Goal: Task Accomplishment & Management: Use online tool/utility

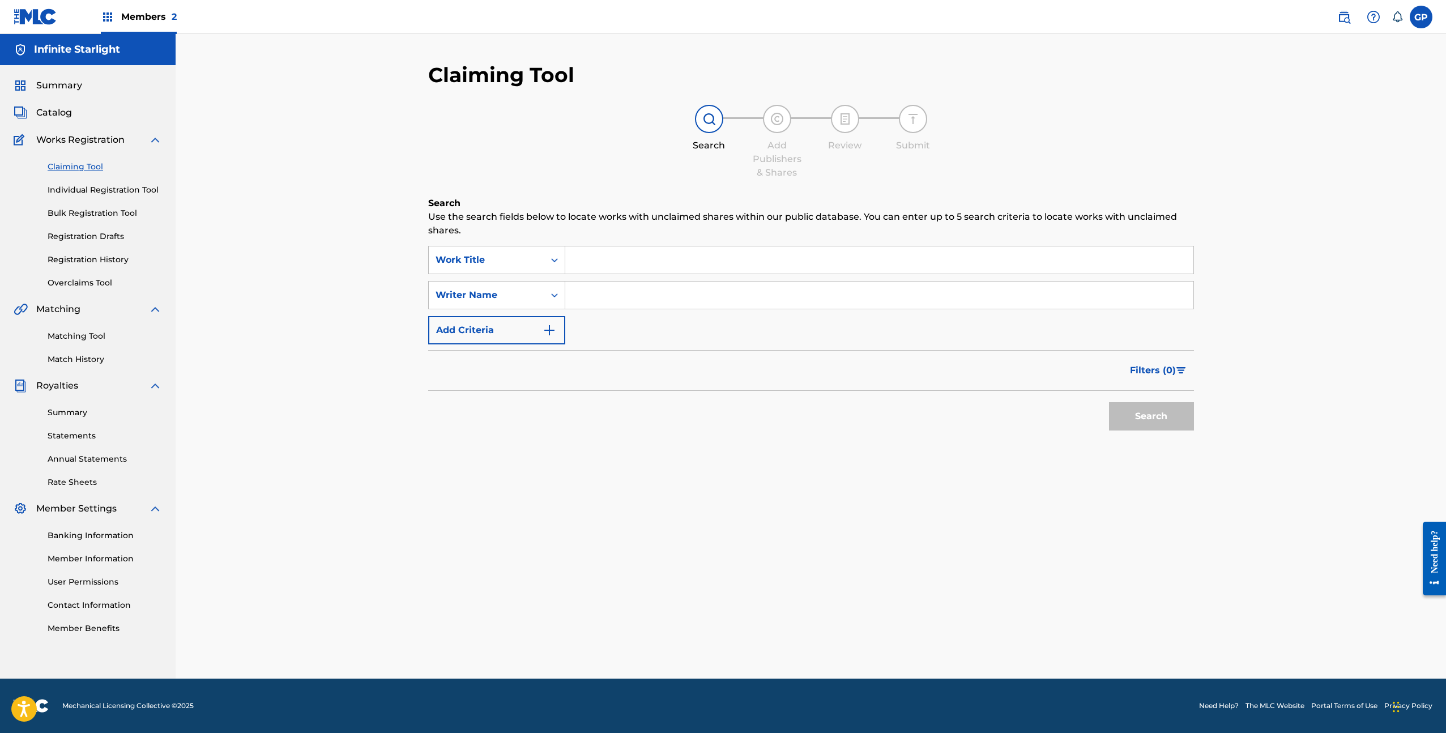
click at [110, 215] on link "Bulk Registration Tool" at bounding box center [105, 213] width 114 height 12
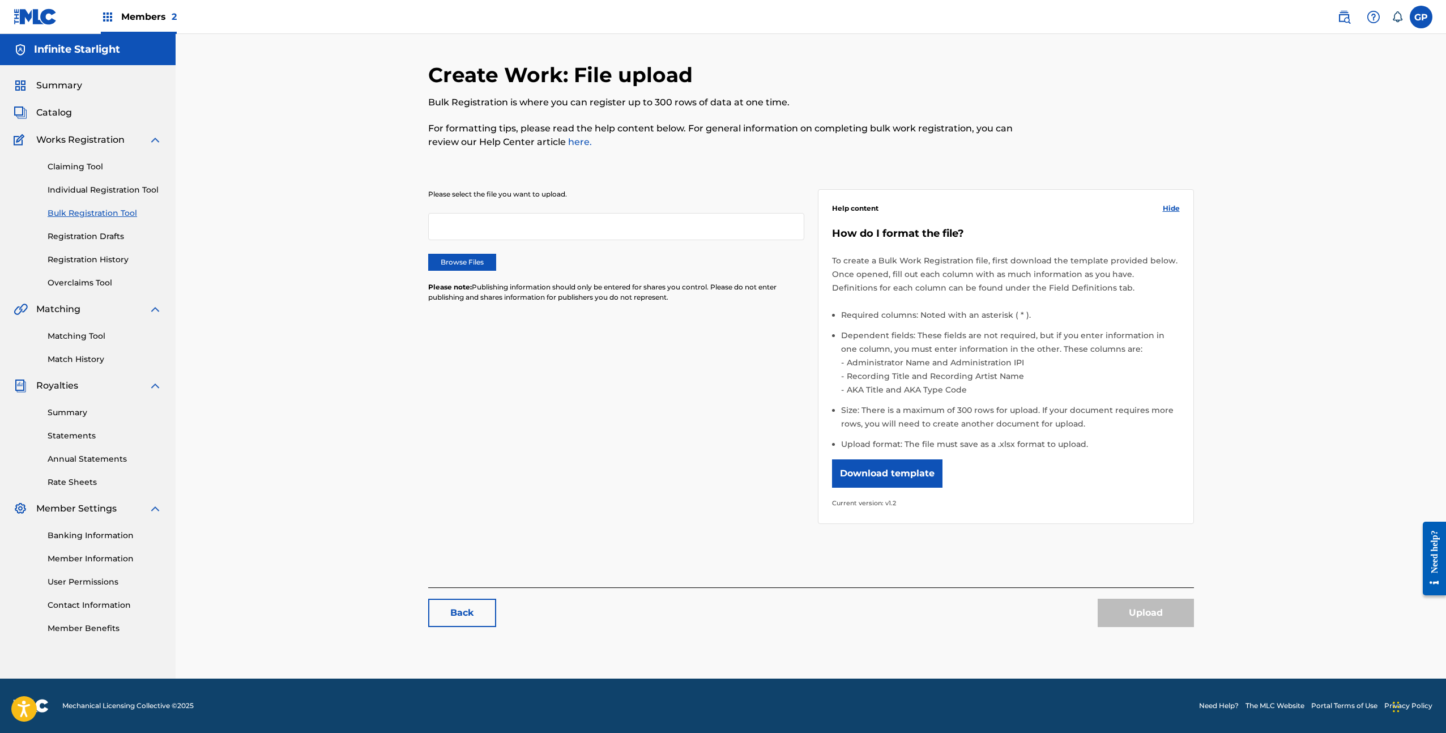
click at [451, 268] on label "Browse Files" at bounding box center [462, 262] width 68 height 17
click at [0, 0] on input "Browse Files" at bounding box center [0, 0] width 0 height 0
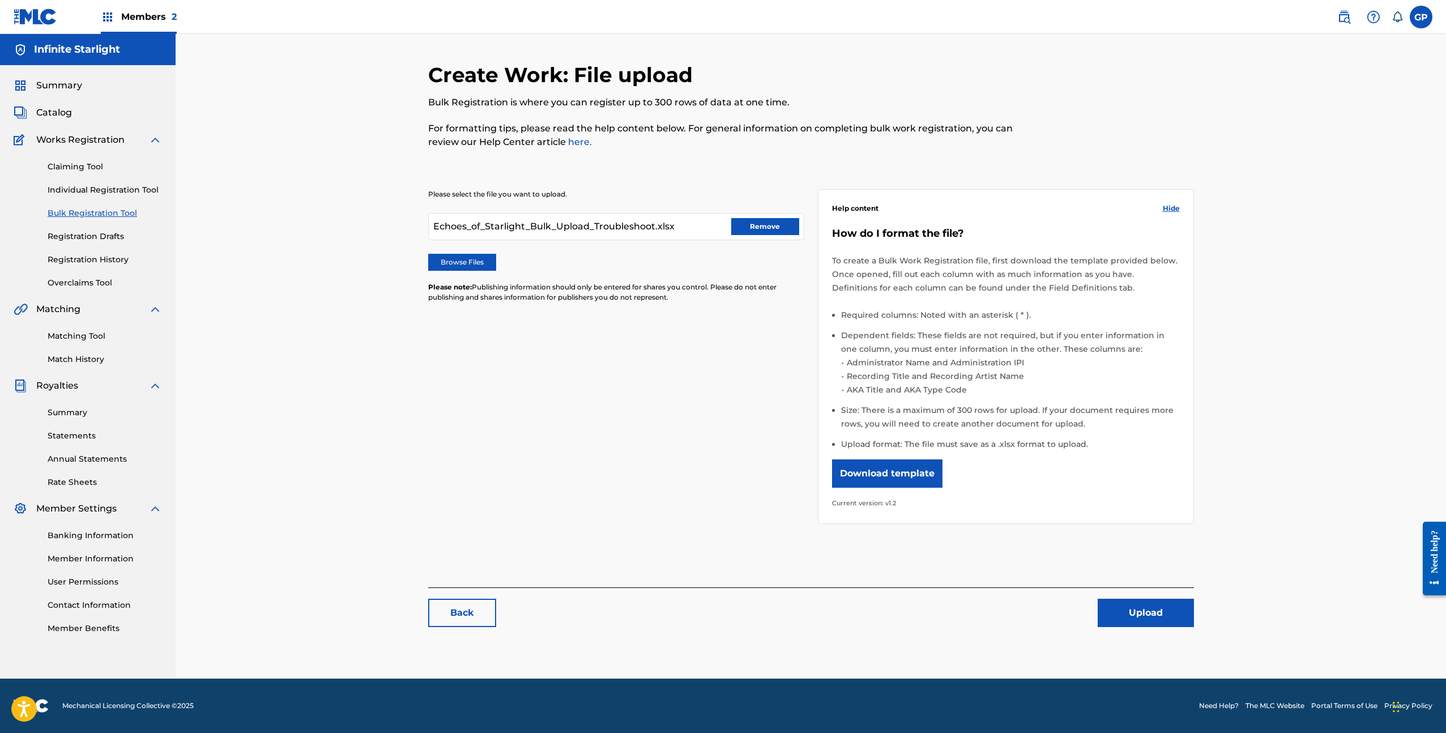
click at [1126, 613] on button "Upload" at bounding box center [1146, 613] width 96 height 28
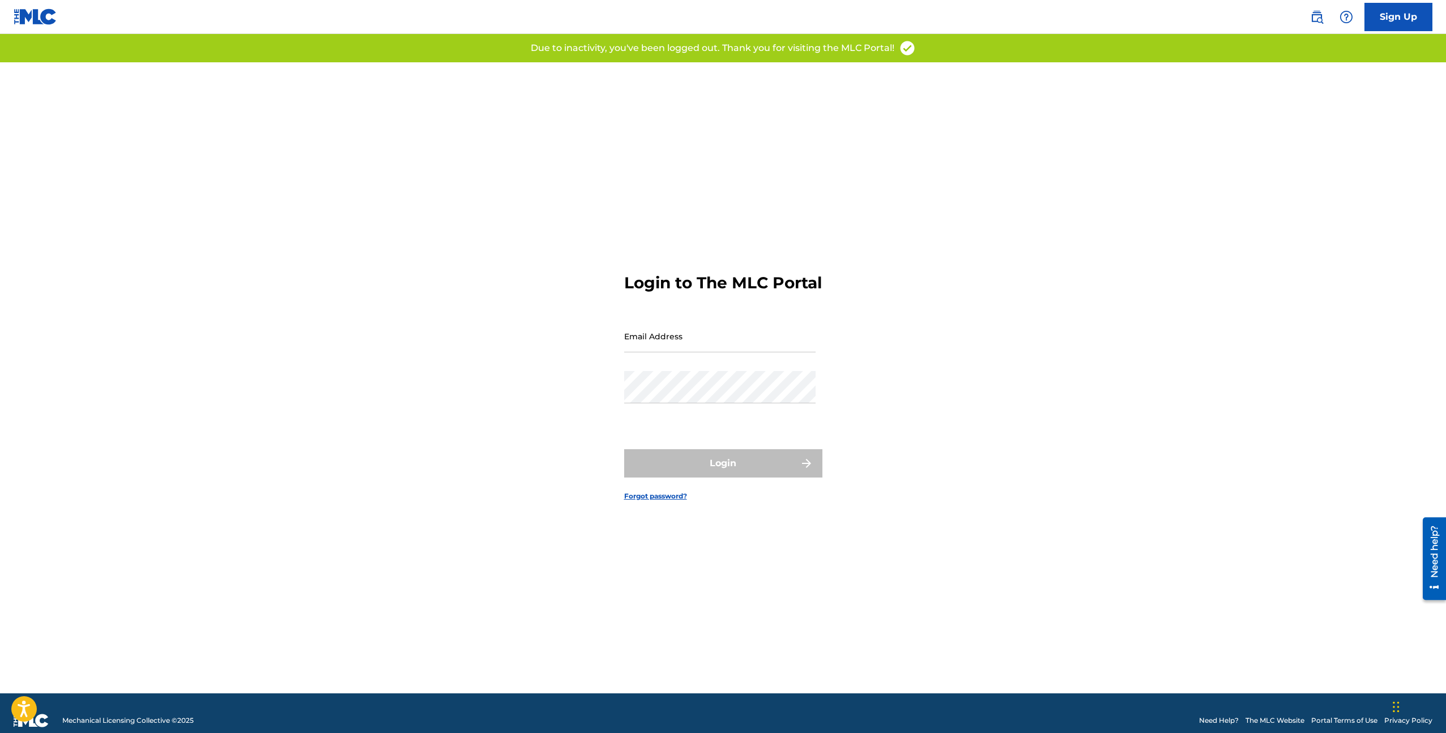
click at [816, 343] on nordpass-icon at bounding box center [816, 344] width 0 height 10
click at [0, 732] on nordpass-autofill-portal at bounding box center [0, 733] width 0 height 0
type input "[EMAIL_ADDRESS][DOMAIN_NAME]"
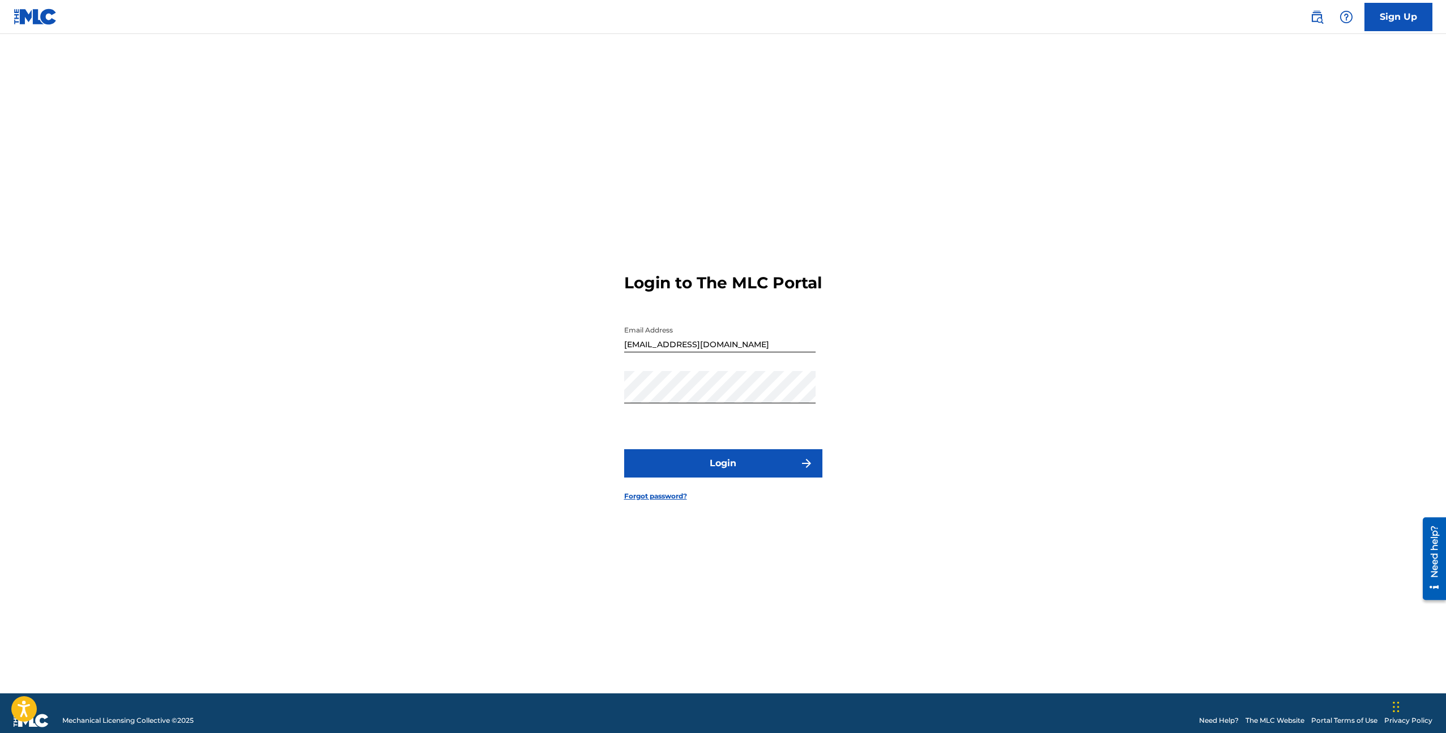
click at [687, 472] on button "Login" at bounding box center [723, 463] width 198 height 28
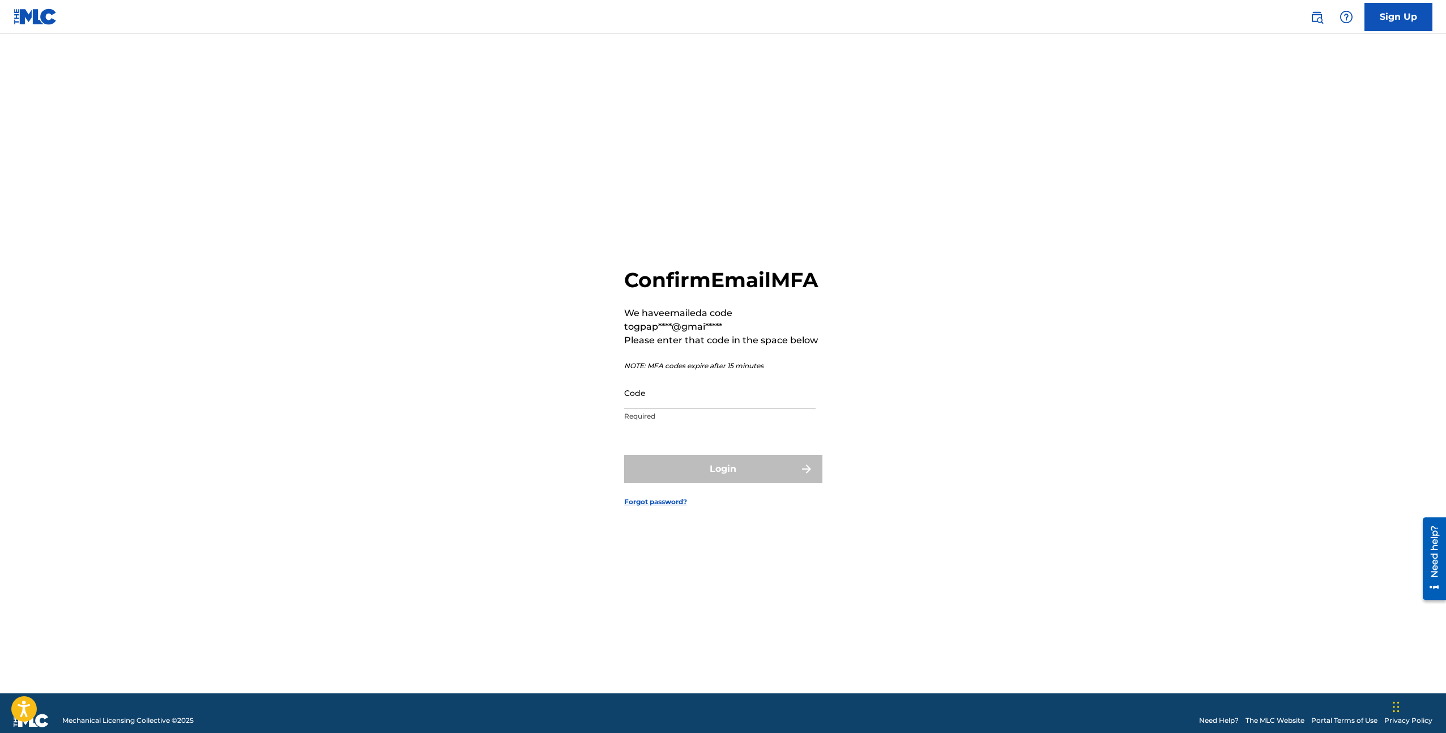
click at [734, 408] on input "Code" at bounding box center [719, 393] width 191 height 32
paste input "661805"
type input "661805"
click at [681, 480] on button "Login" at bounding box center [723, 469] width 198 height 28
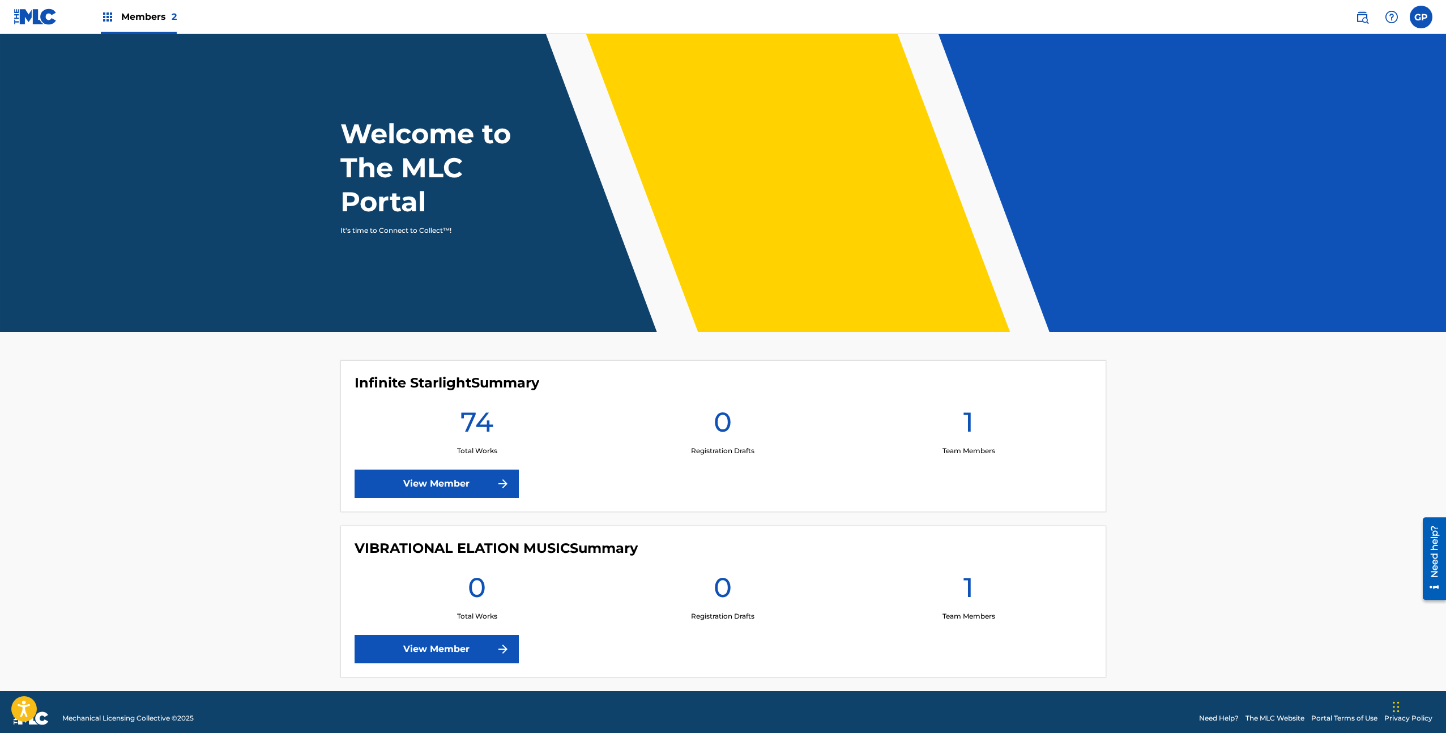
click at [493, 477] on link "View Member" at bounding box center [437, 484] width 164 height 28
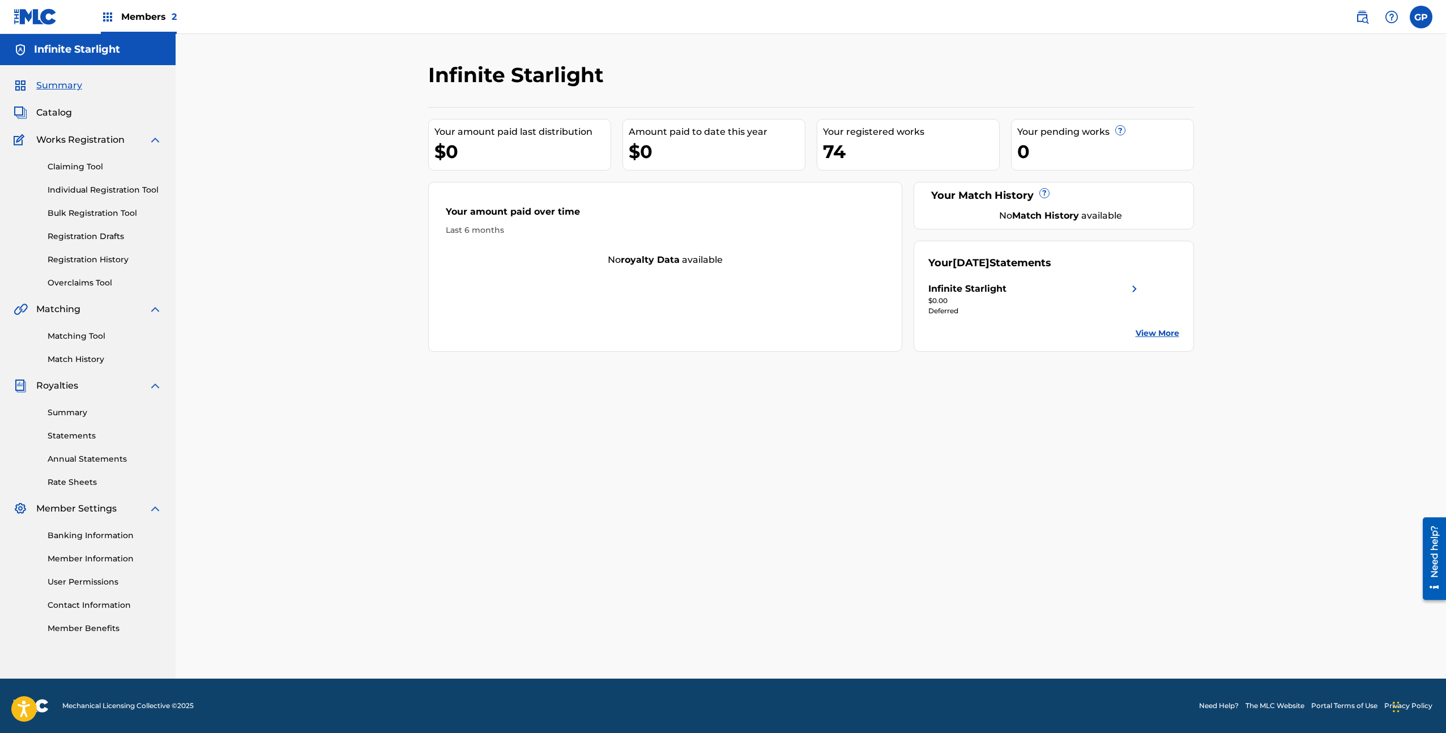
click at [130, 209] on link "Bulk Registration Tool" at bounding box center [105, 213] width 114 height 12
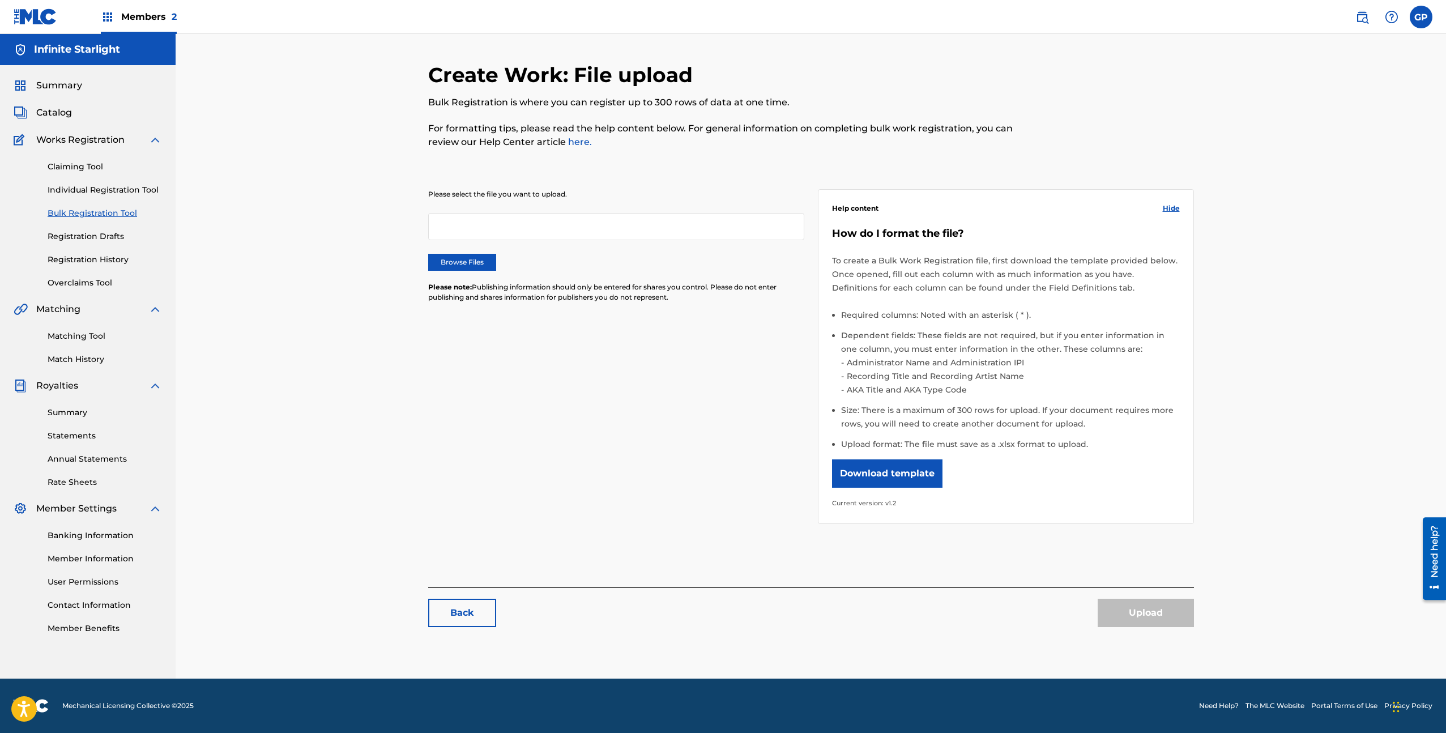
click at [449, 266] on label "Browse Files" at bounding box center [462, 262] width 68 height 17
click at [0, 0] on input "Browse Files" at bounding box center [0, 0] width 0 height 0
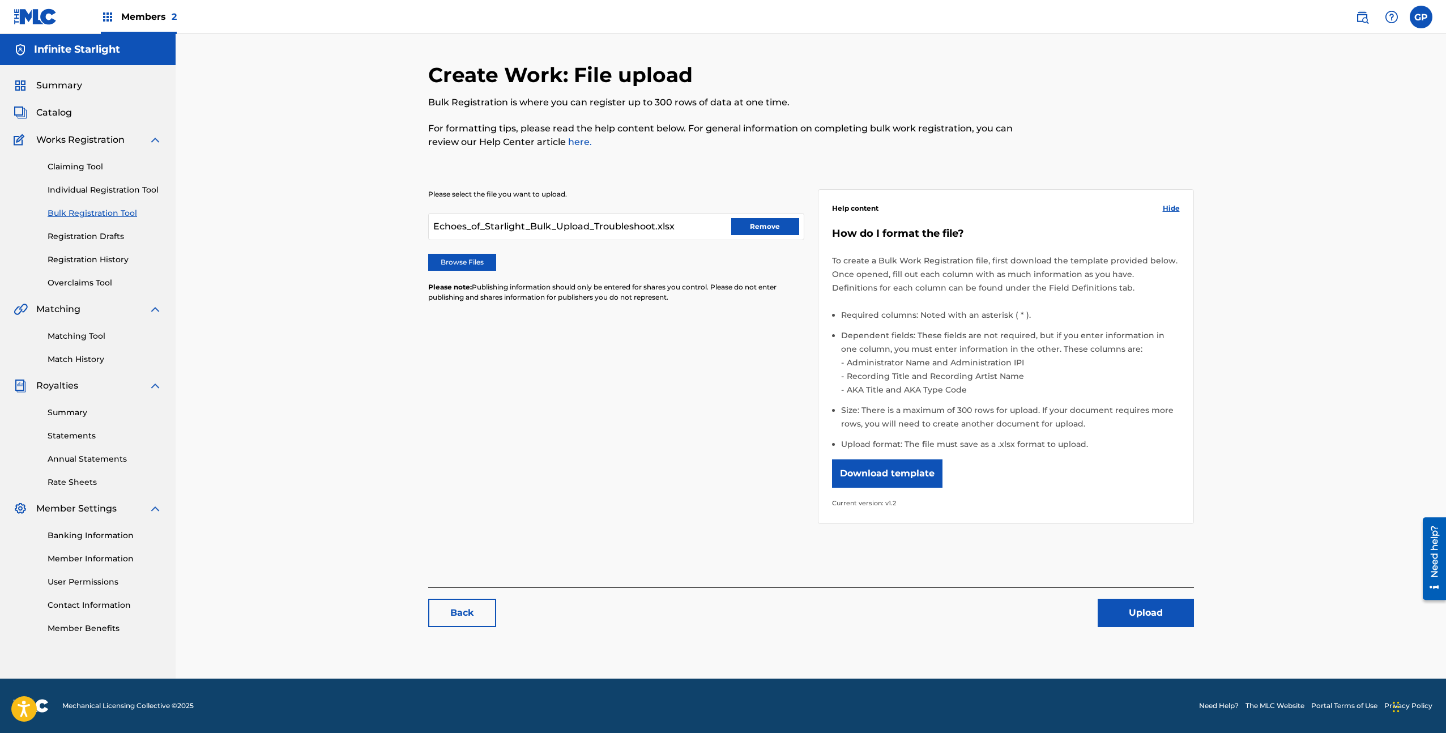
click at [1126, 614] on button "Upload" at bounding box center [1146, 613] width 96 height 28
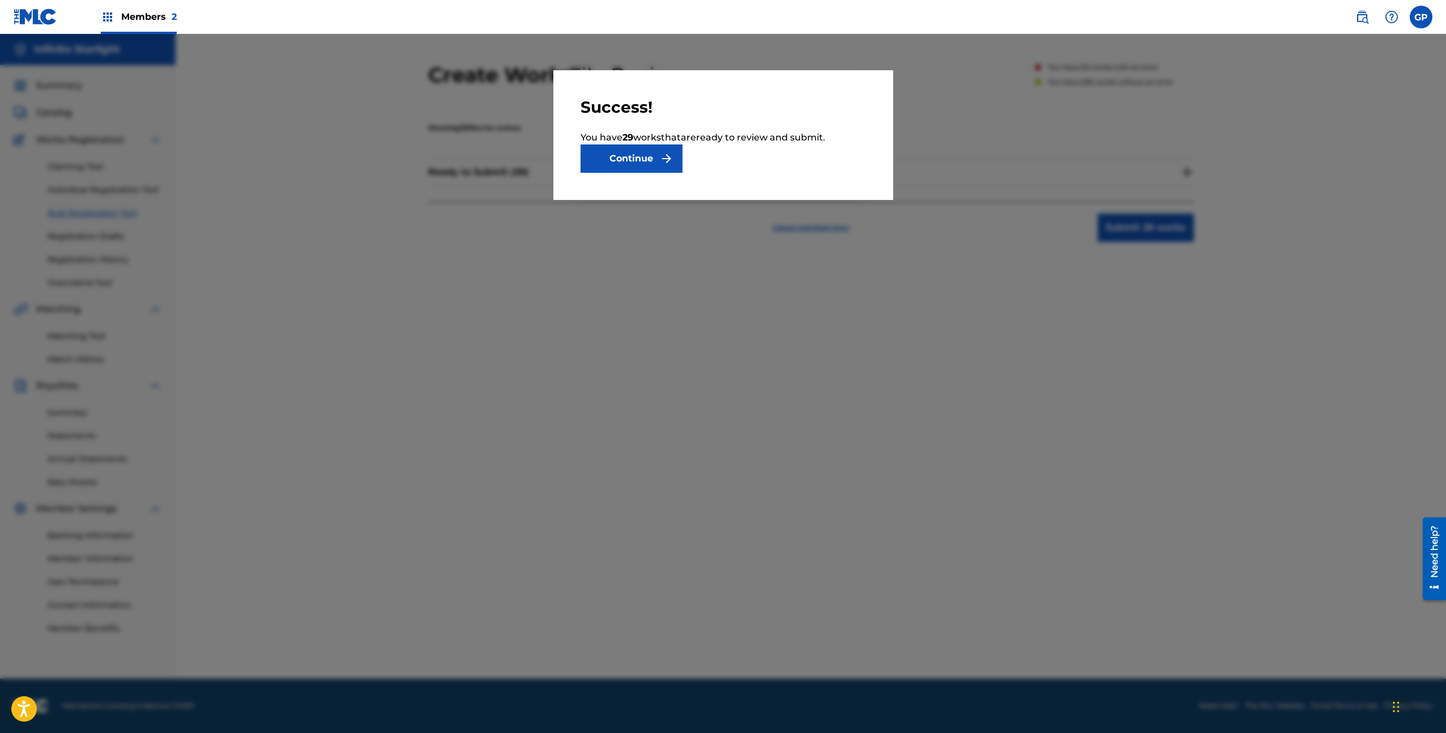
click at [642, 160] on button "Continue" at bounding box center [632, 158] width 102 height 28
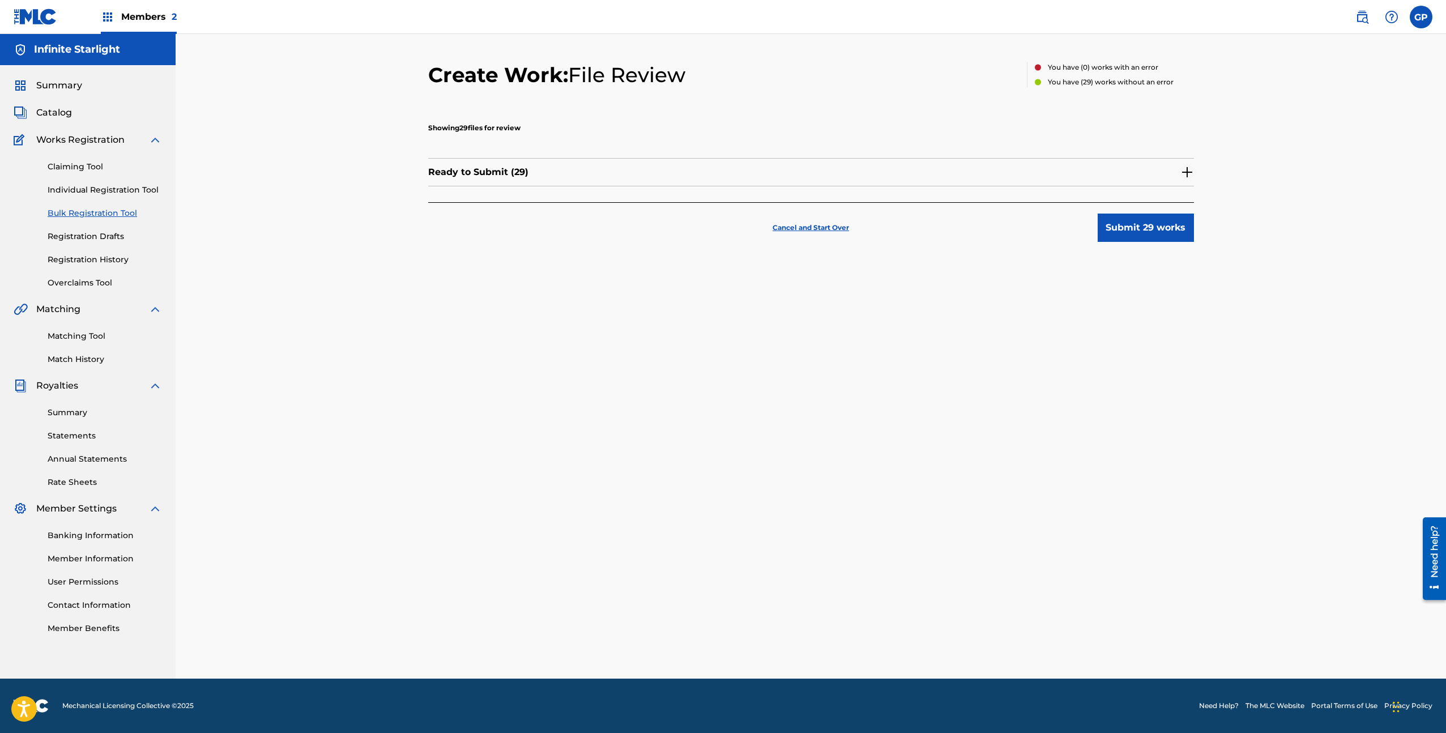
click at [1187, 173] on img at bounding box center [1188, 172] width 14 height 14
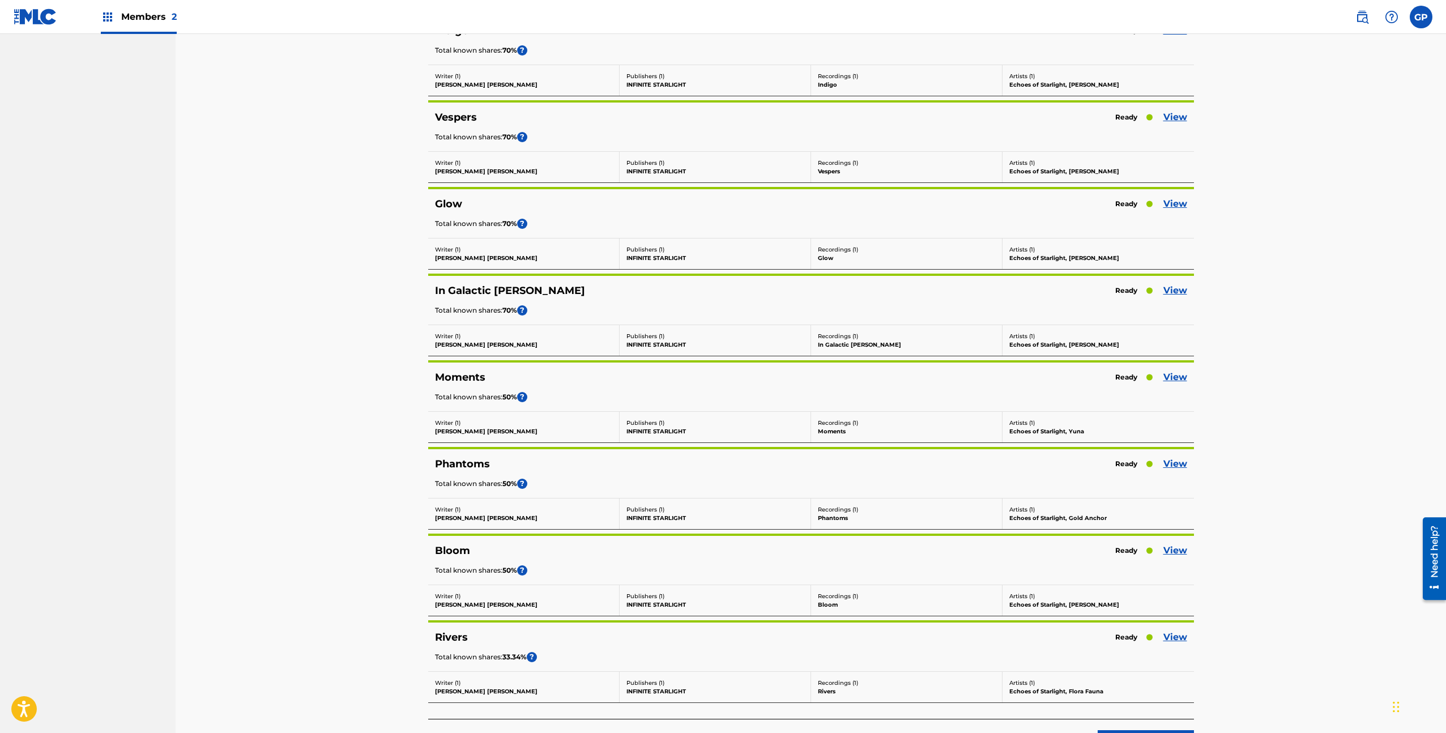
scroll to position [2088, 0]
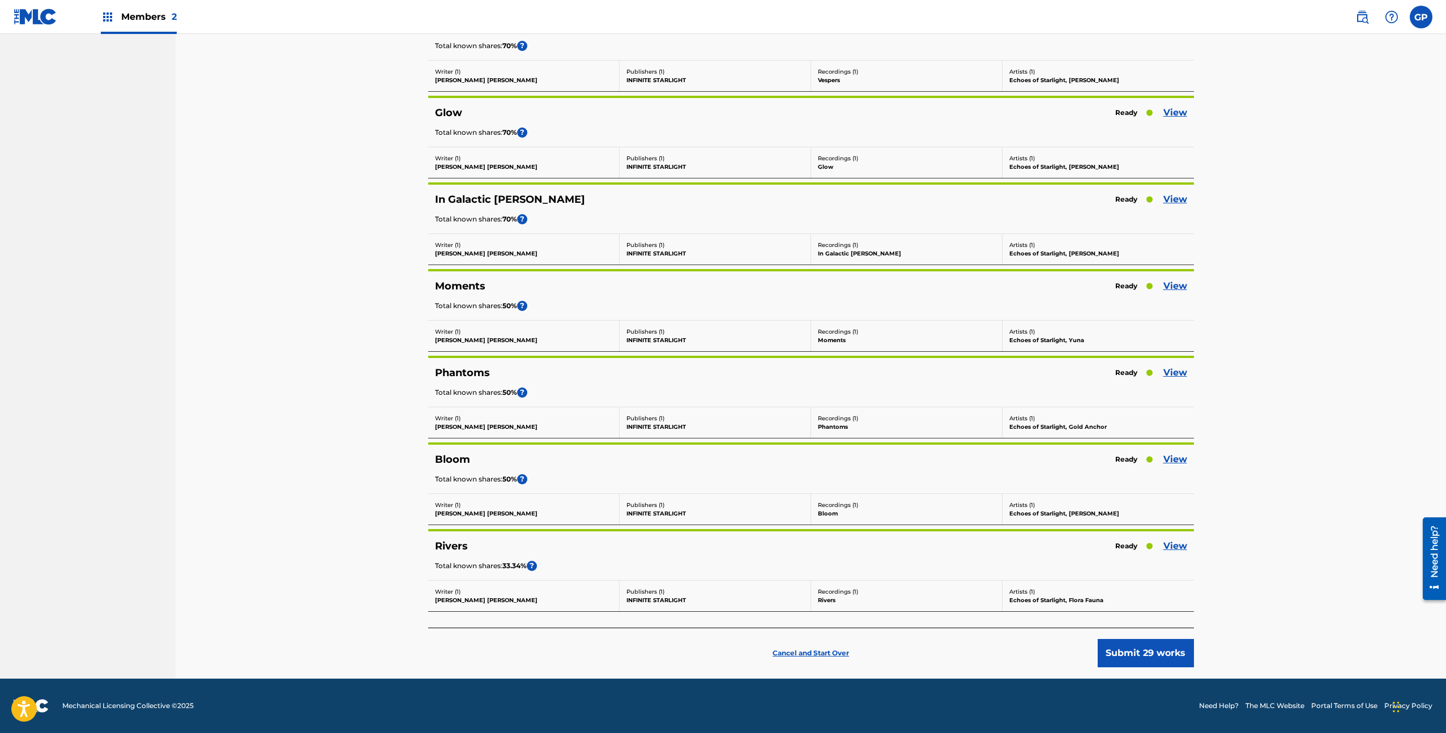
click at [1138, 653] on button "Submit 29 works" at bounding box center [1146, 653] width 96 height 28
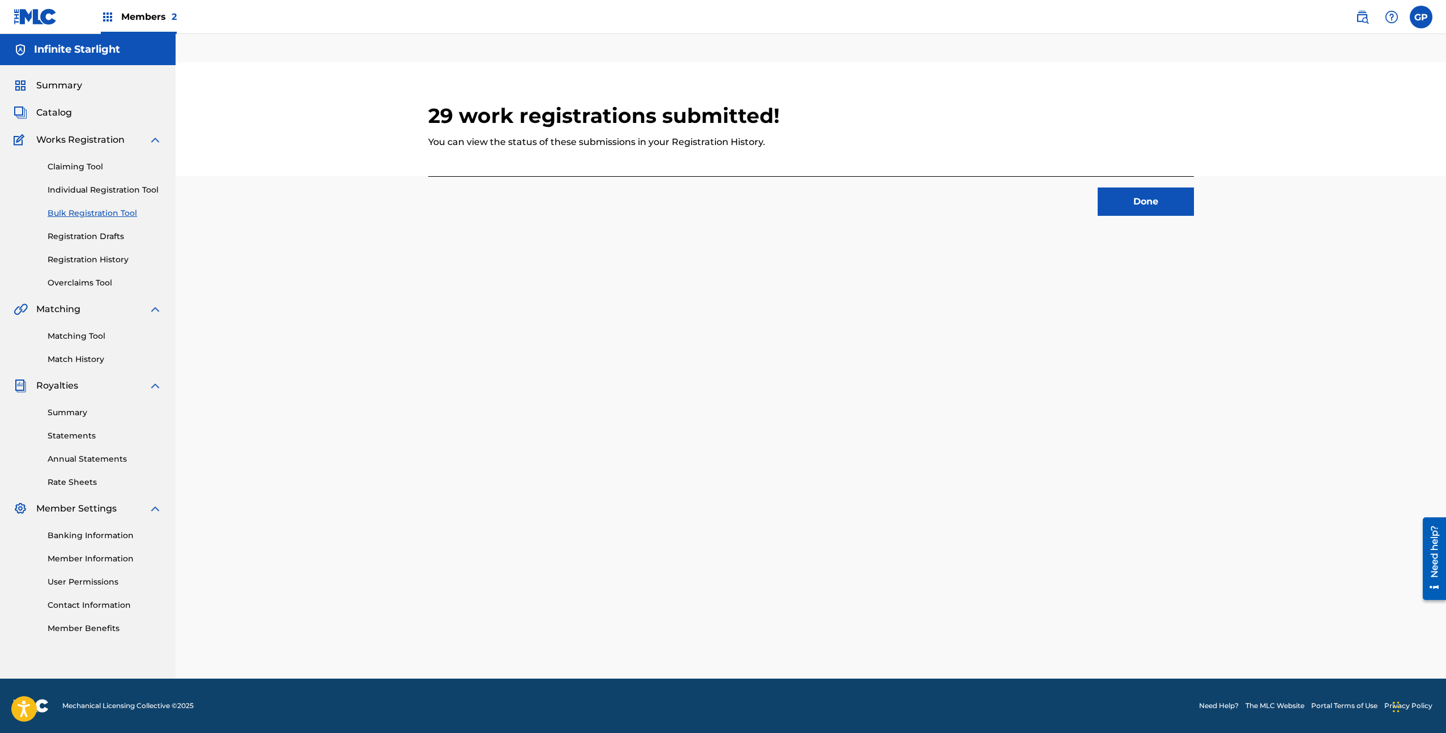
click at [1124, 205] on button "Done" at bounding box center [1146, 202] width 96 height 28
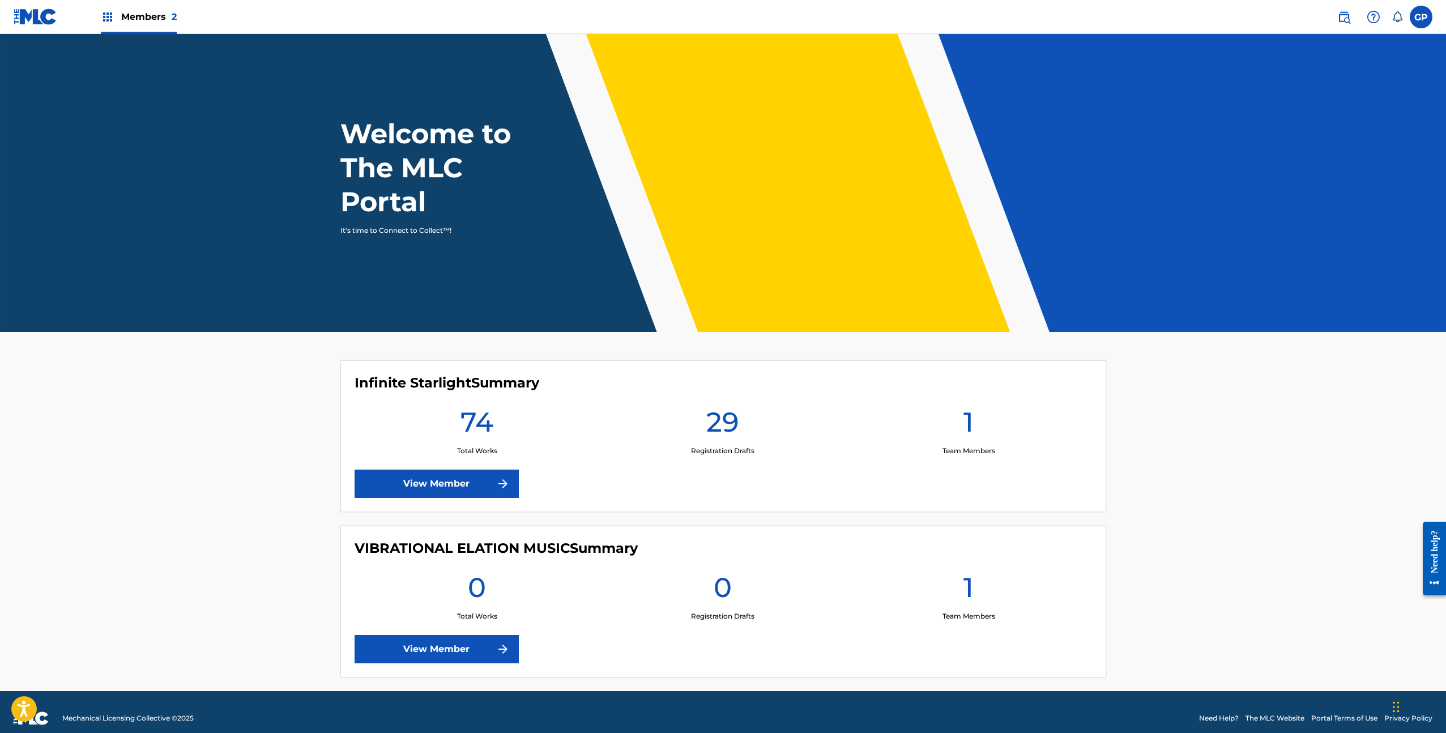
click at [482, 480] on link "View Member" at bounding box center [437, 484] width 164 height 28
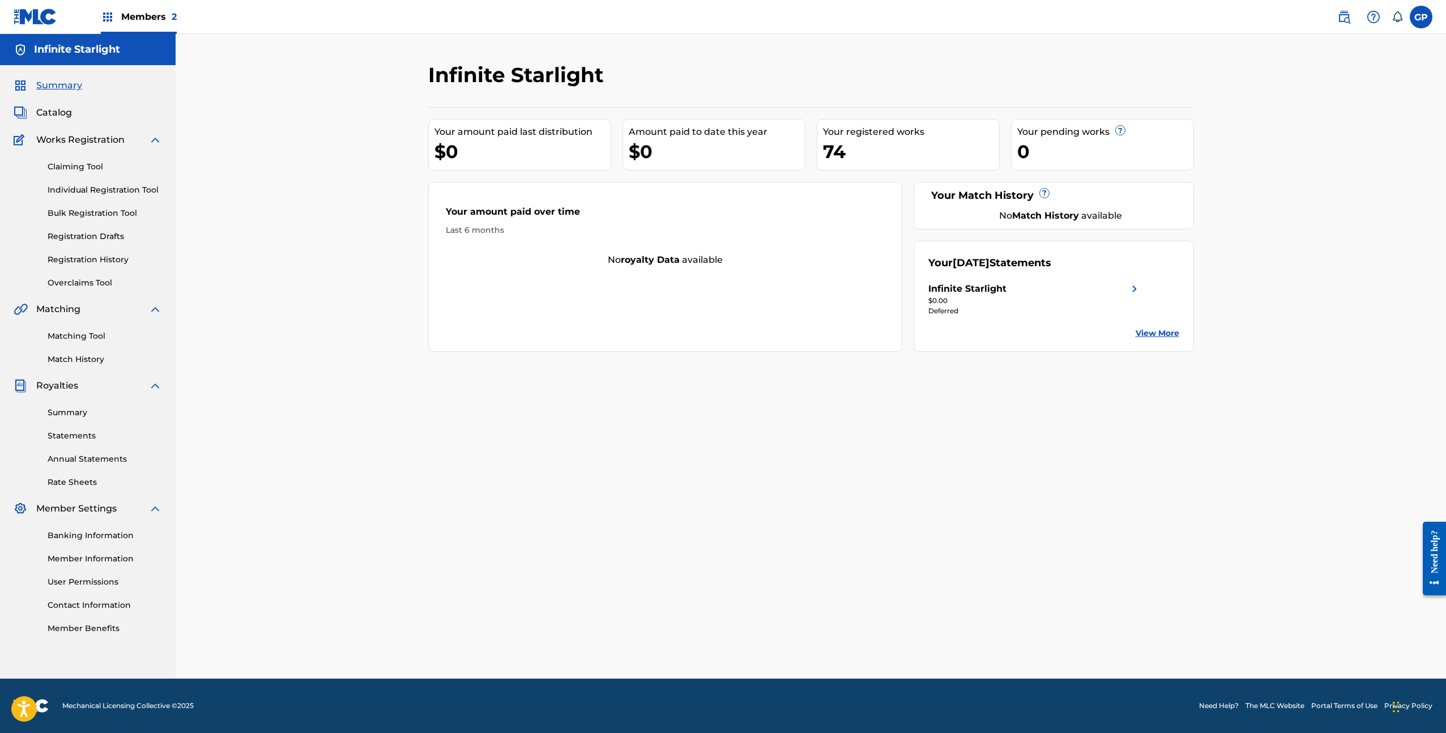
click at [120, 238] on link "Registration Drafts" at bounding box center [105, 237] width 114 height 12
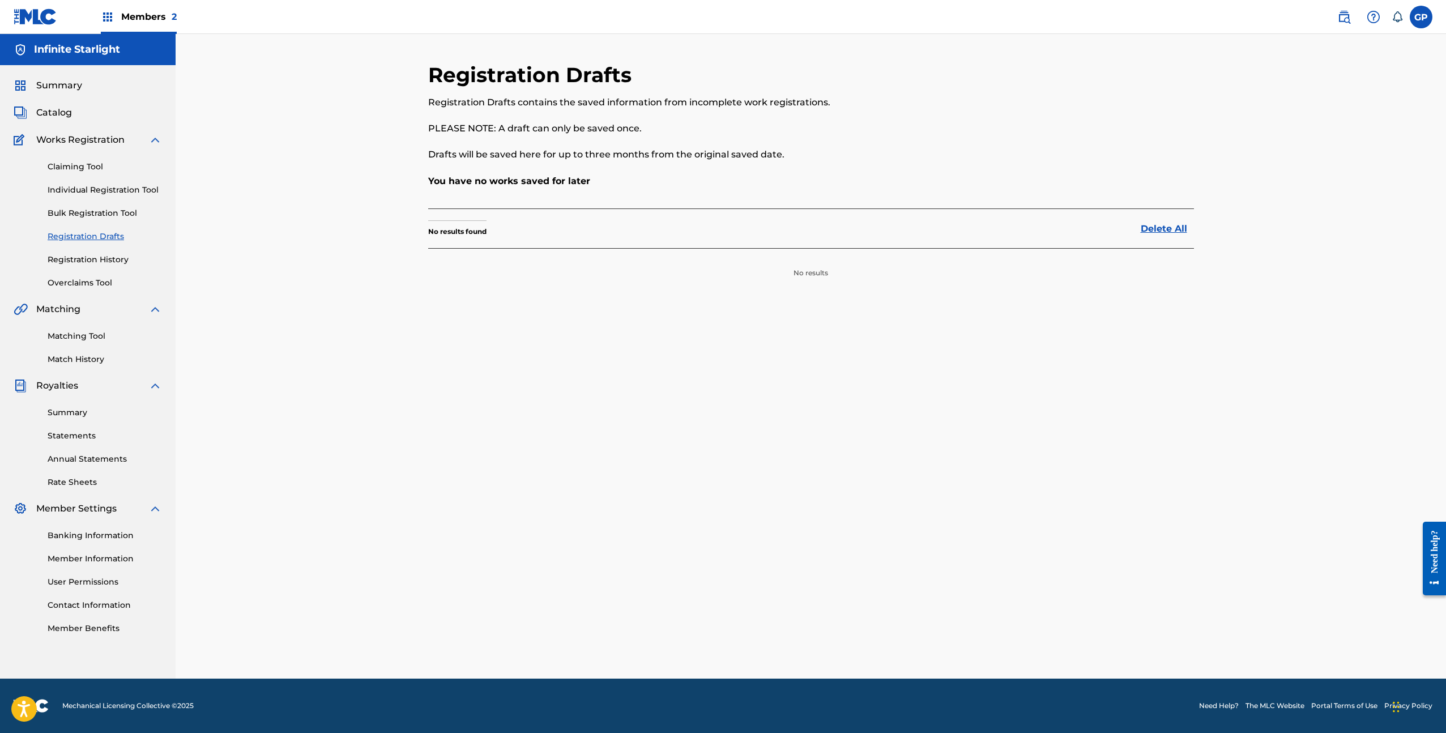
click at [113, 265] on link "Registration History" at bounding box center [105, 260] width 114 height 12
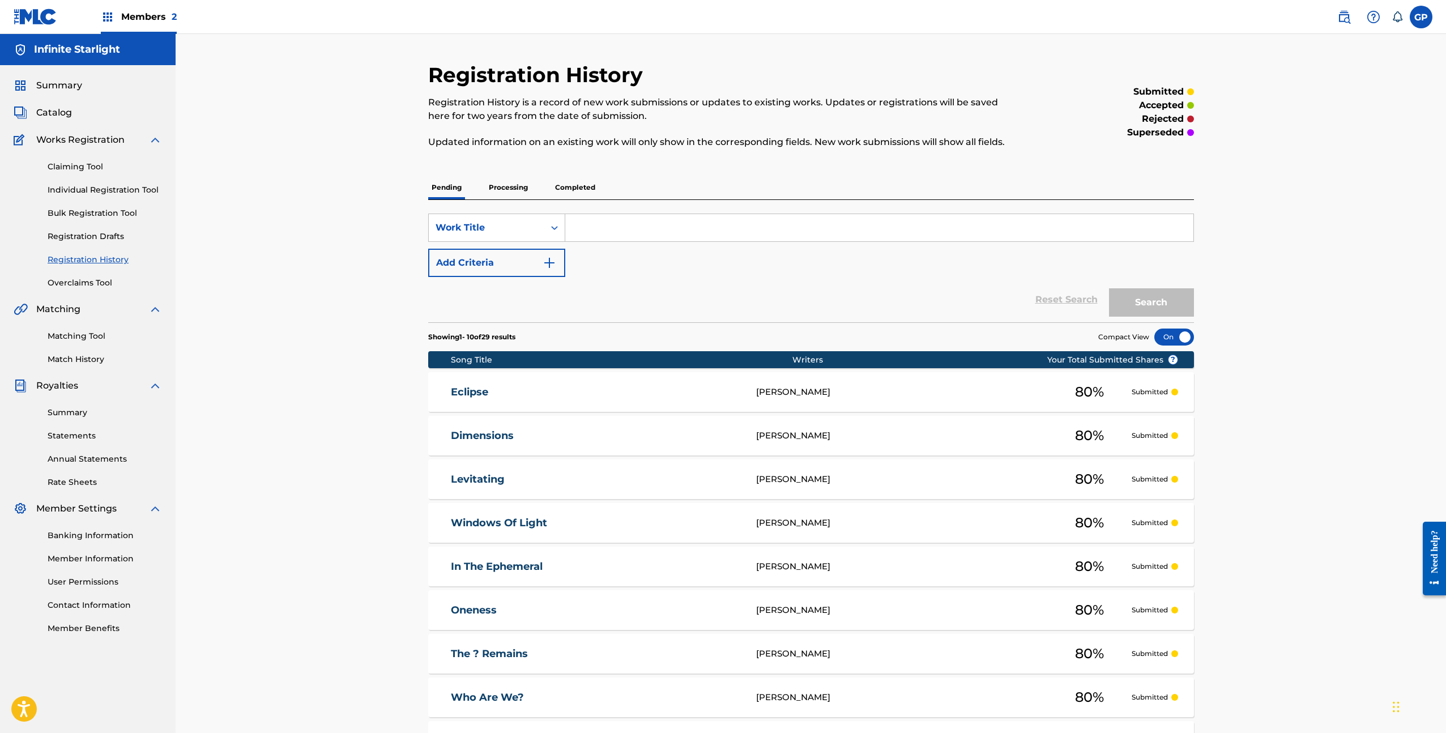
click at [102, 287] on link "Overclaims Tool" at bounding box center [105, 283] width 114 height 12
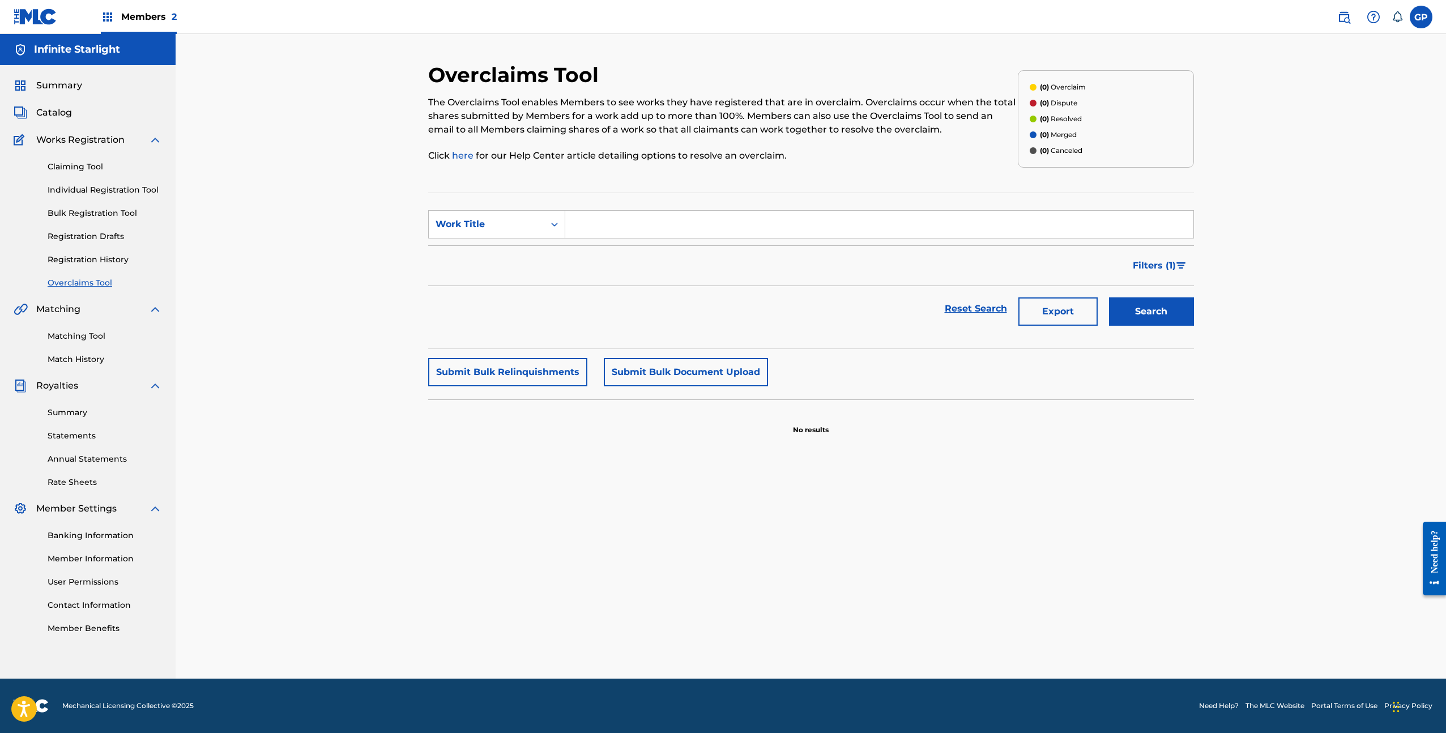
click at [86, 434] on link "Statements" at bounding box center [105, 436] width 114 height 12
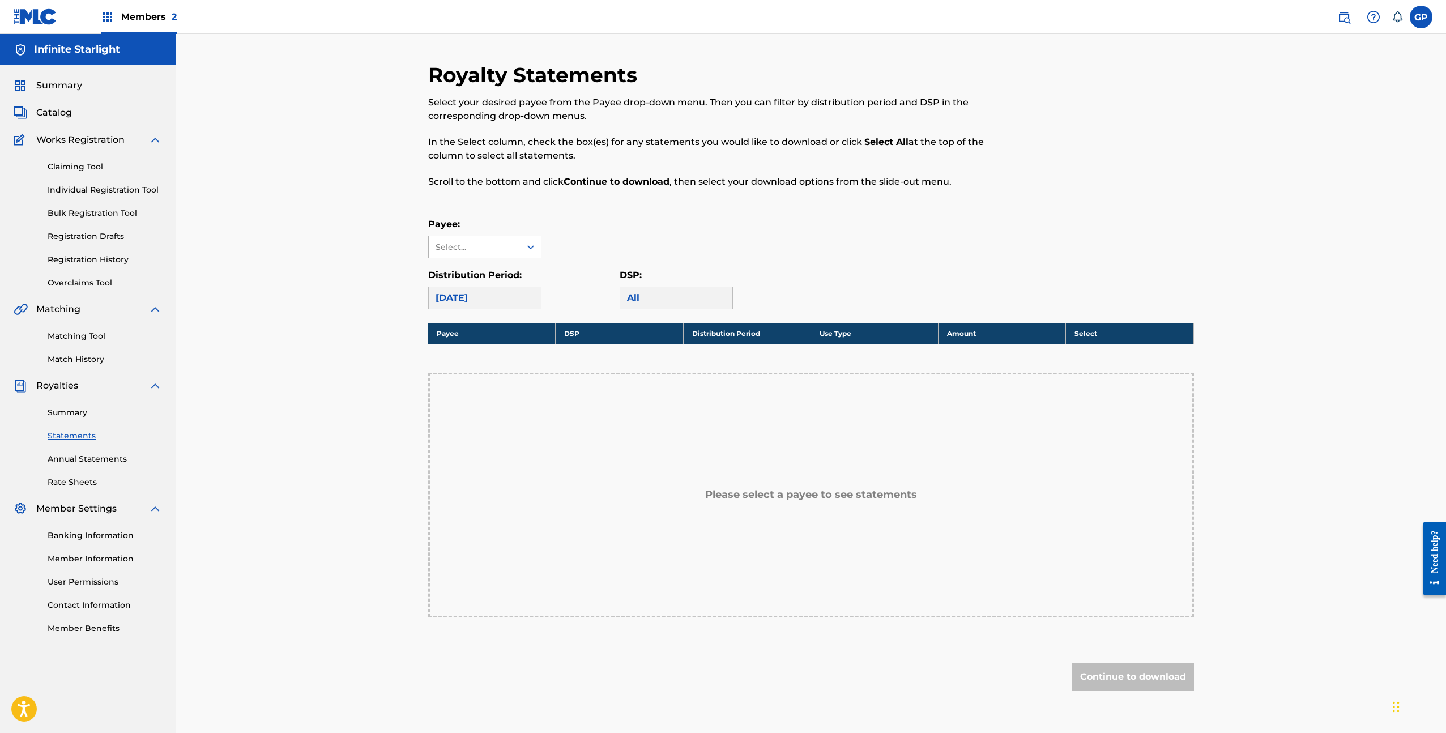
click at [497, 252] on div "Select..." at bounding box center [474, 247] width 77 height 12
click at [491, 266] on div "Infinite Starlight" at bounding box center [485, 272] width 112 height 28
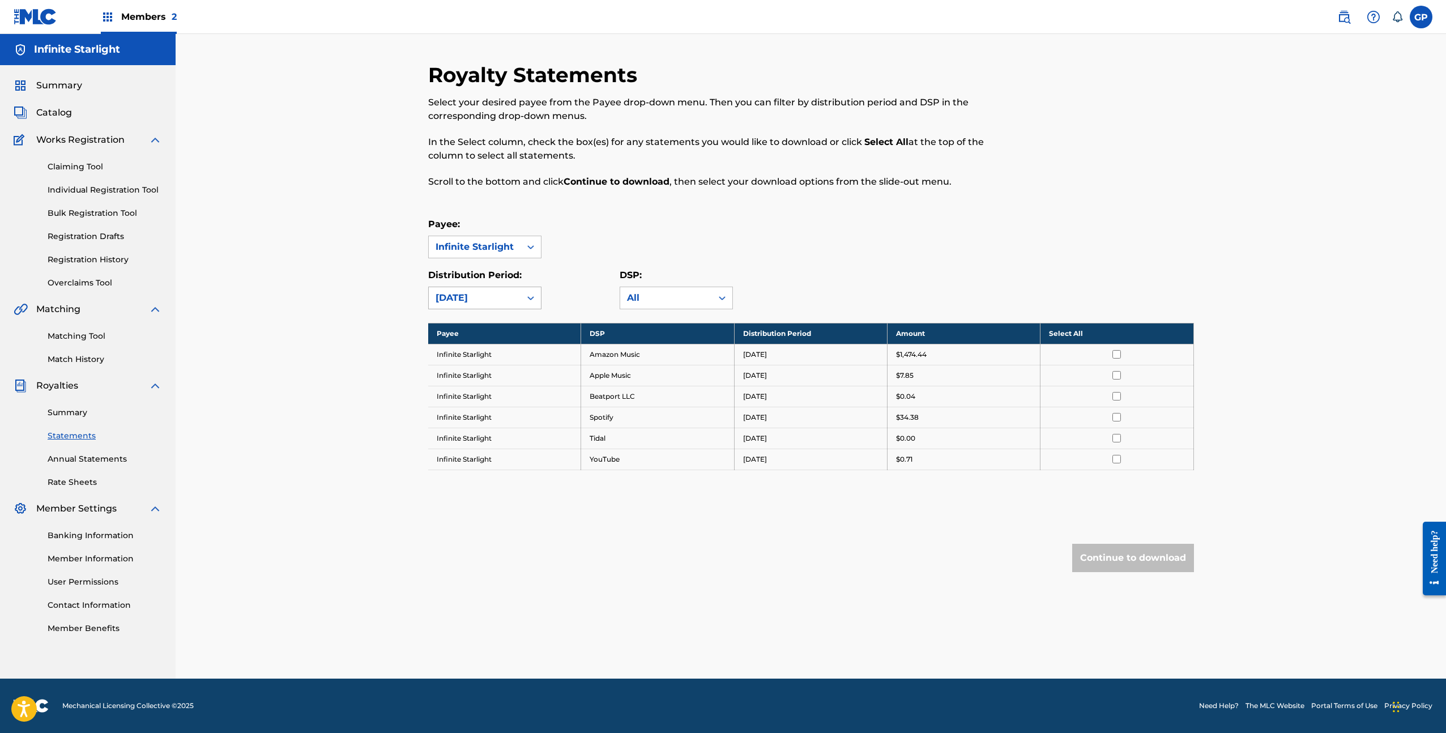
click at [487, 297] on div "[DATE]" at bounding box center [475, 298] width 78 height 14
click at [574, 273] on div "Distribution Period: August 2025" at bounding box center [523, 289] width 191 height 41
click at [518, 309] on div "Royalty Statements Select your desired payee from the Payee drop-down menu. The…" at bounding box center [811, 339] width 766 height 555
click at [518, 304] on div "[DATE]" at bounding box center [475, 298] width 92 height 22
click at [500, 343] on div "July 2025" at bounding box center [485, 352] width 112 height 28
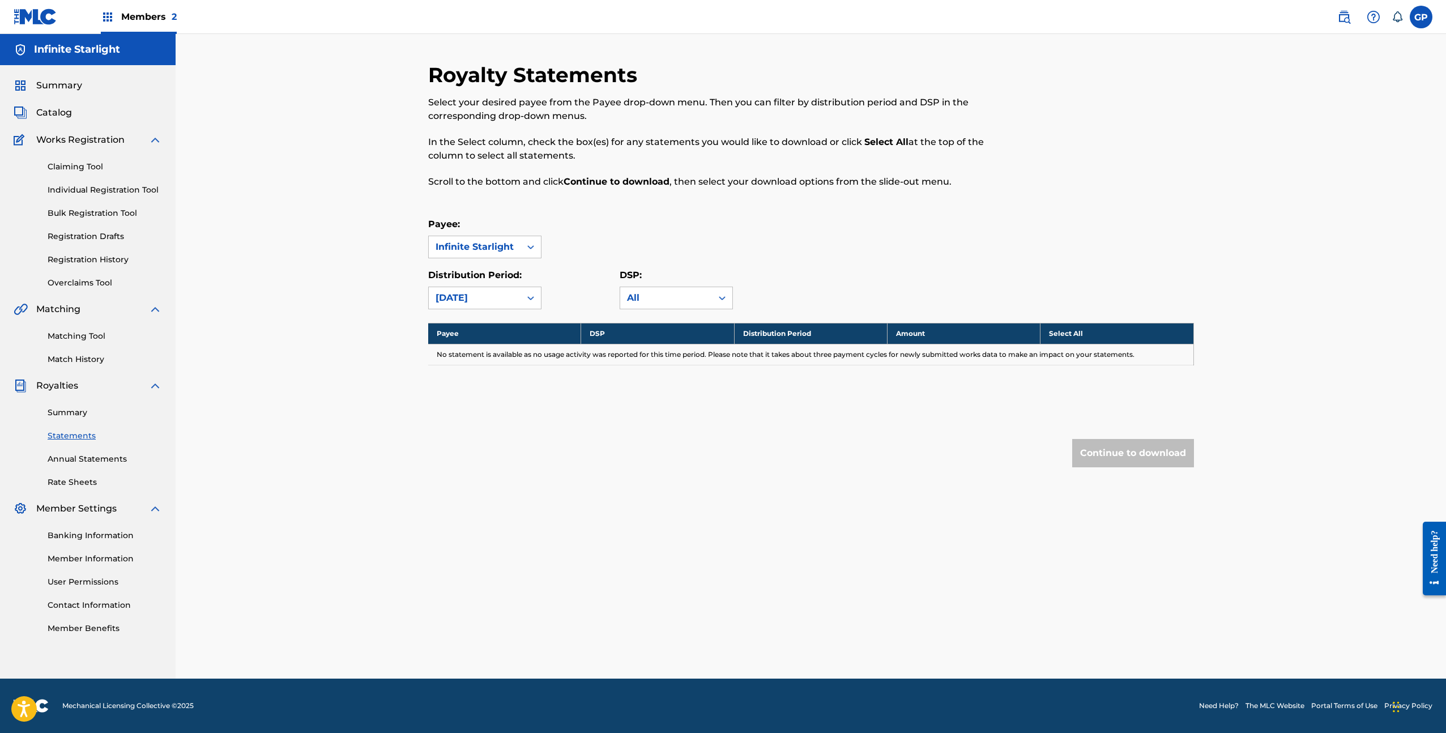
click at [511, 299] on div "July 2025" at bounding box center [475, 298] width 78 height 14
click at [504, 317] on div "[DATE]" at bounding box center [485, 323] width 112 height 28
